Goal: Connect with others: Establish contact or relationships with other users

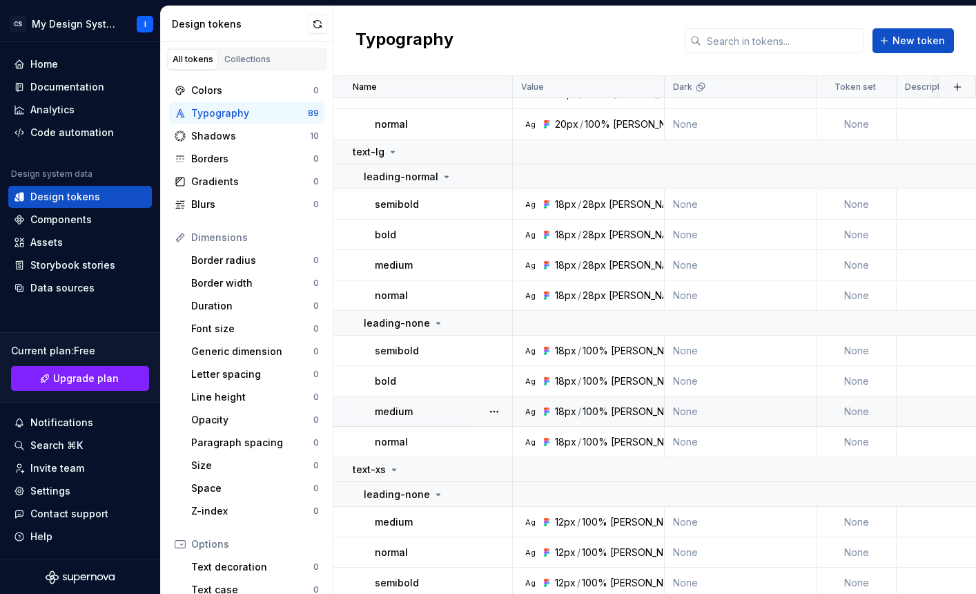
scroll to position [1102, 0]
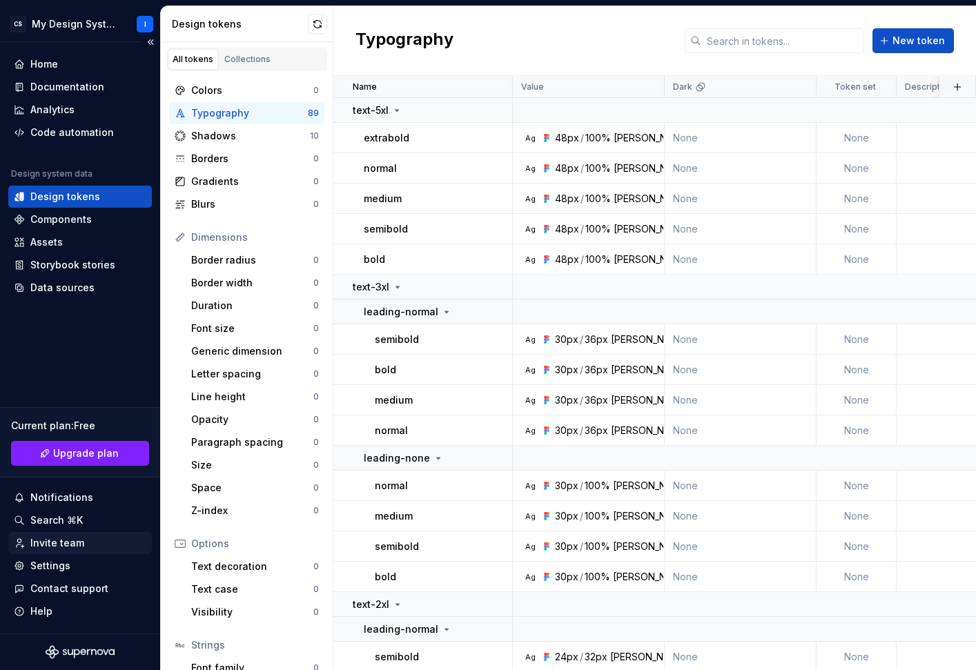
click at [63, 545] on div "Invite team" at bounding box center [57, 543] width 54 height 14
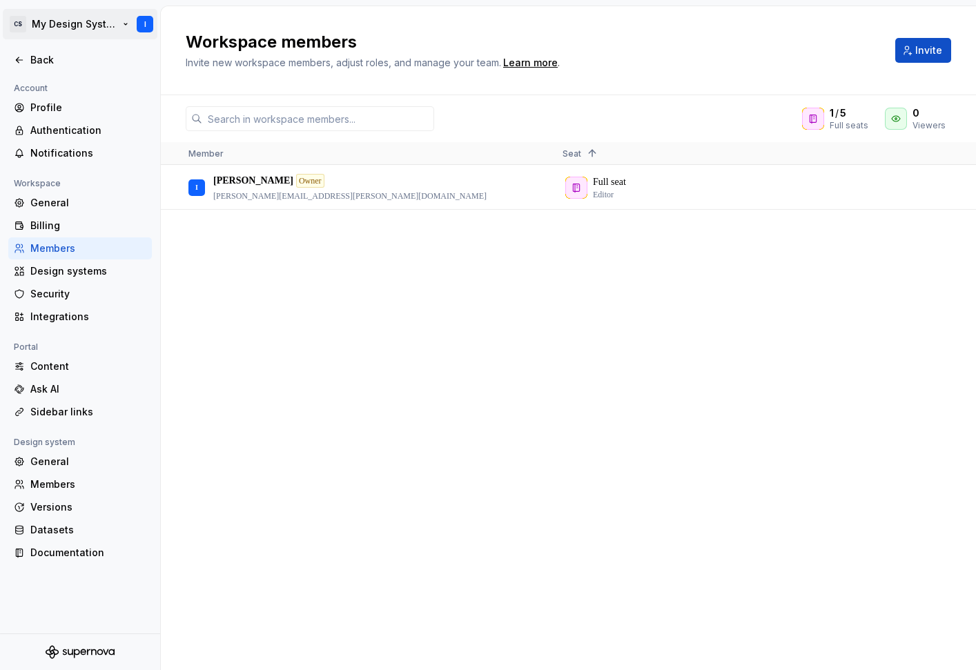
click at [84, 30] on html "CS My Design System I Back Account Profile Authentication Notifications Workspa…" at bounding box center [488, 335] width 976 height 670
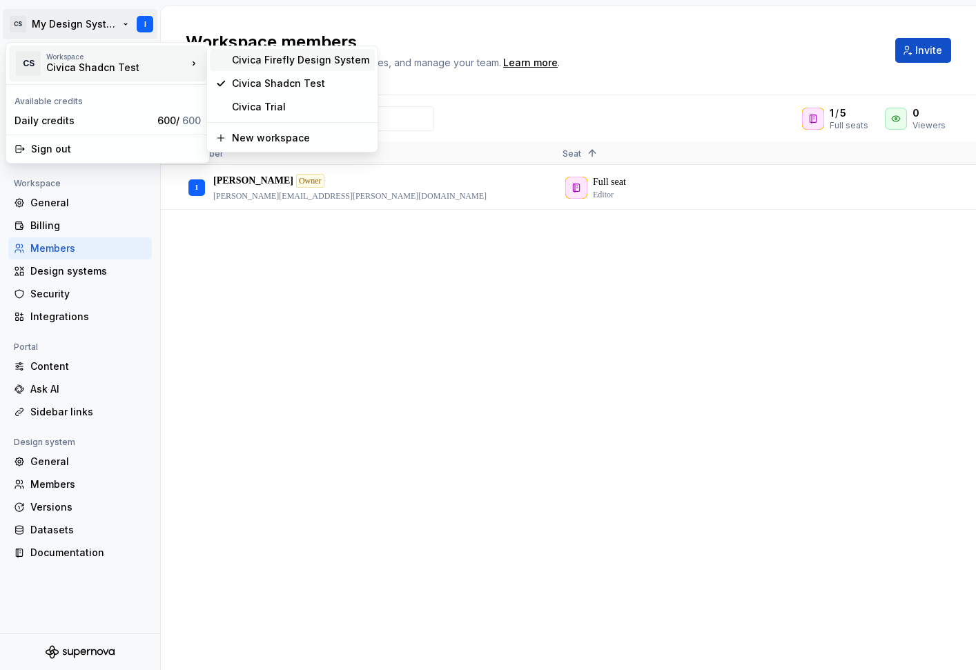
click at [301, 59] on div "Civica Firefly Design System" at bounding box center [300, 60] width 137 height 14
